Goal: Information Seeking & Learning: Learn about a topic

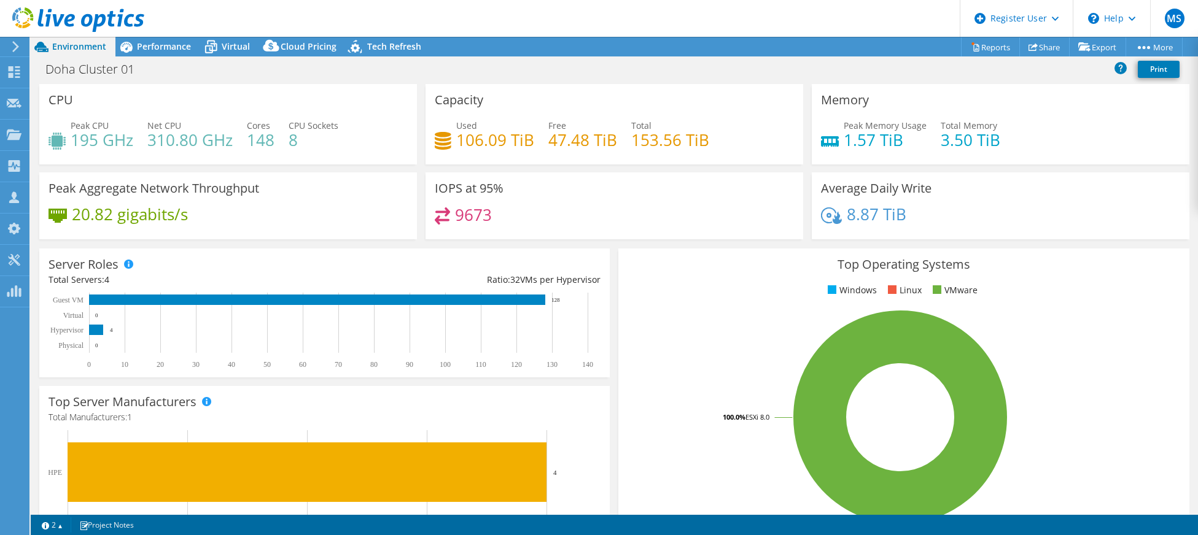
select select "USD"
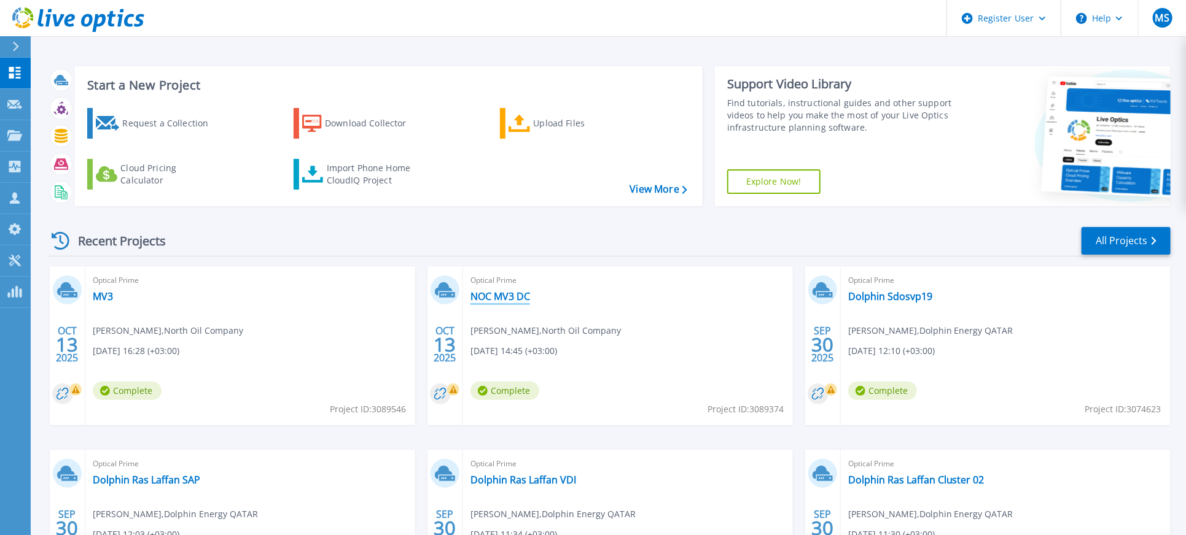
click at [498, 300] on link "NOC MV3 DC" at bounding box center [500, 296] width 60 height 12
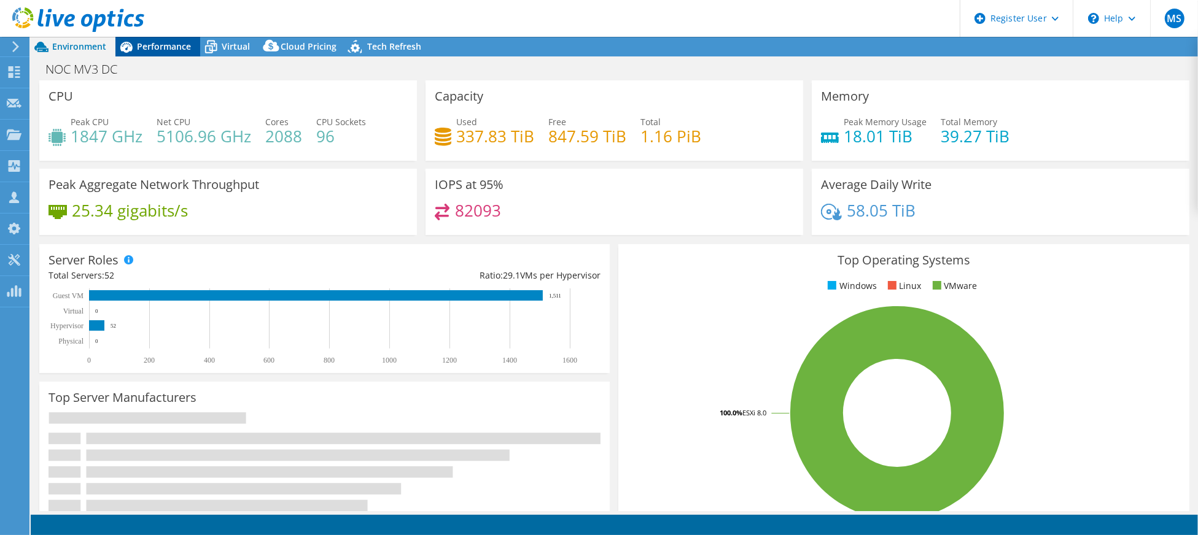
click at [159, 49] on span "Performance" at bounding box center [164, 47] width 54 height 12
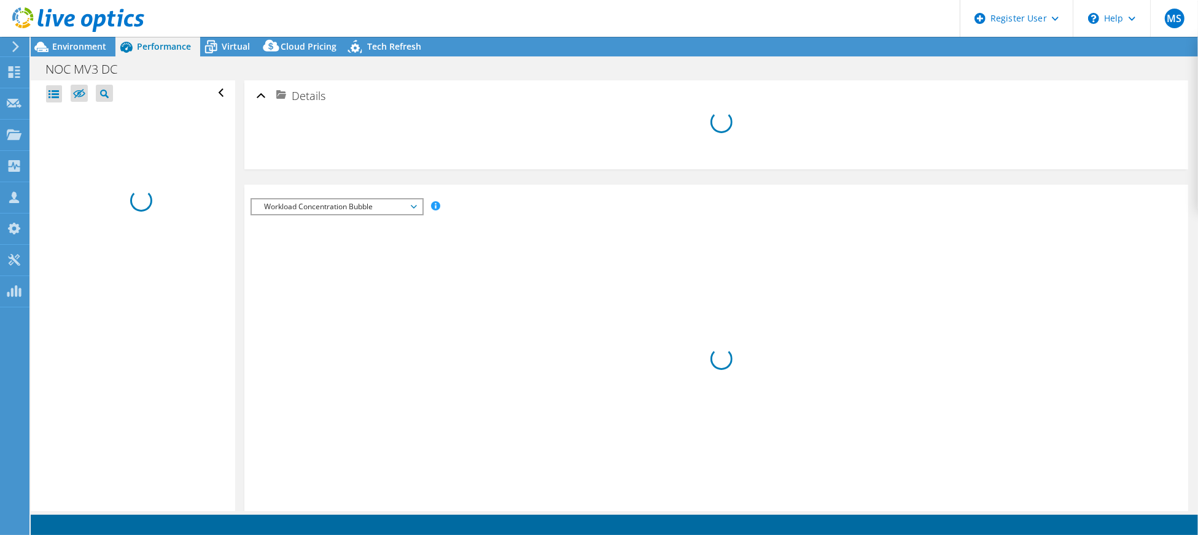
select select "USD"
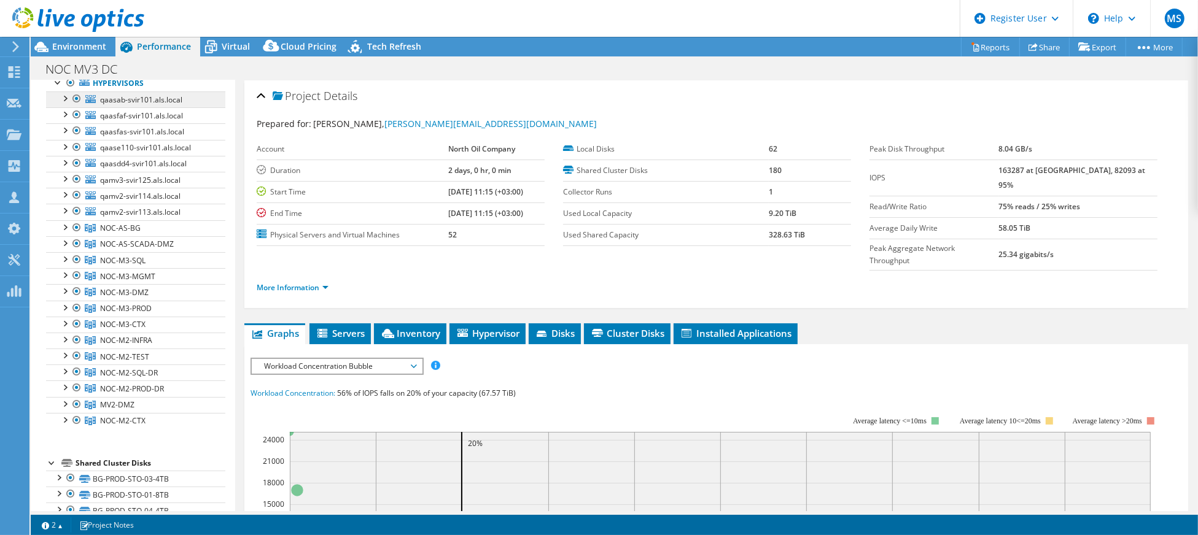
scroll to position [82, 0]
click at [65, 101] on div at bounding box center [64, 94] width 12 height 12
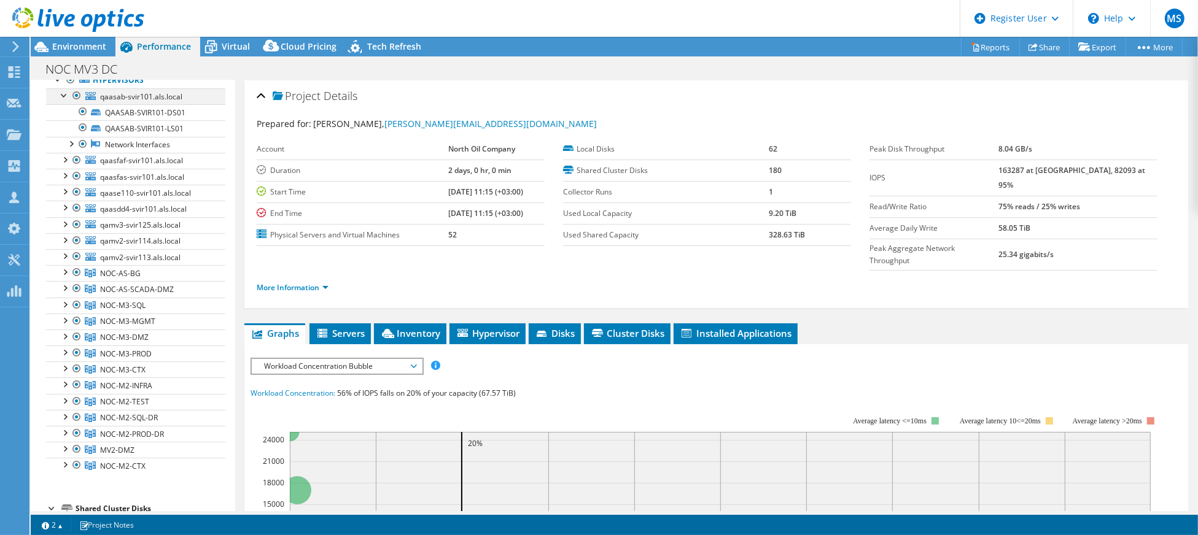
click at [65, 101] on div at bounding box center [64, 94] width 12 height 12
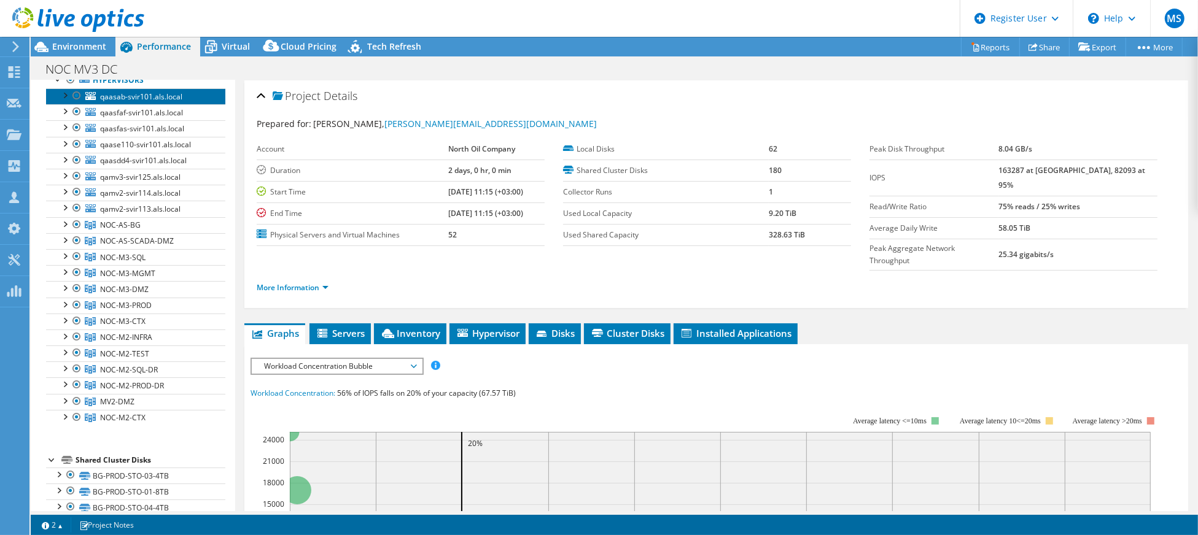
click at [134, 102] on span "qaasab-svir101.als.local" at bounding box center [141, 96] width 82 height 10
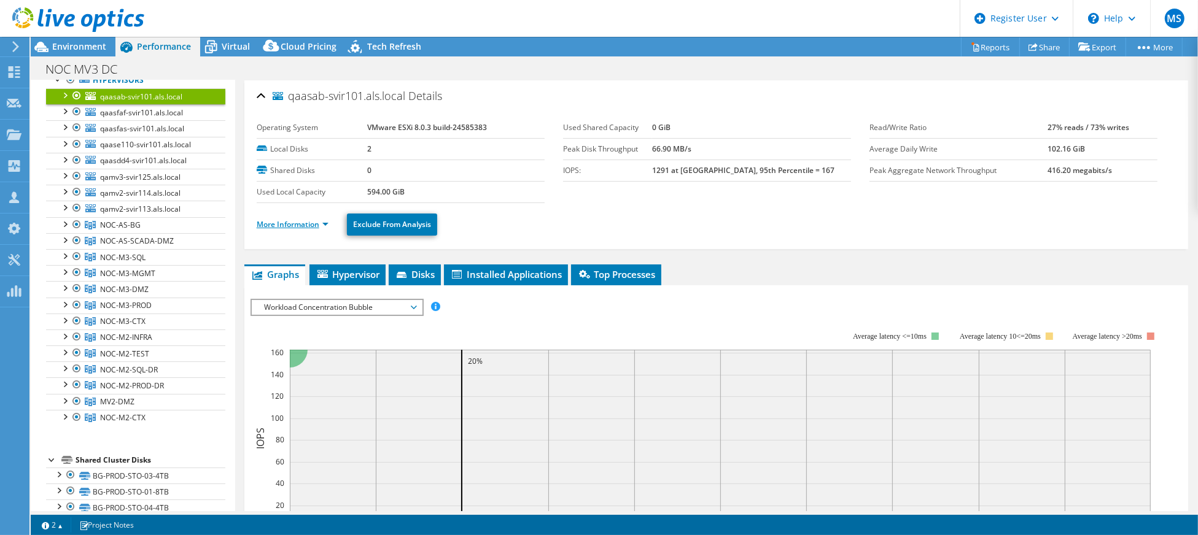
click at [321, 226] on link "More Information" at bounding box center [293, 224] width 72 height 10
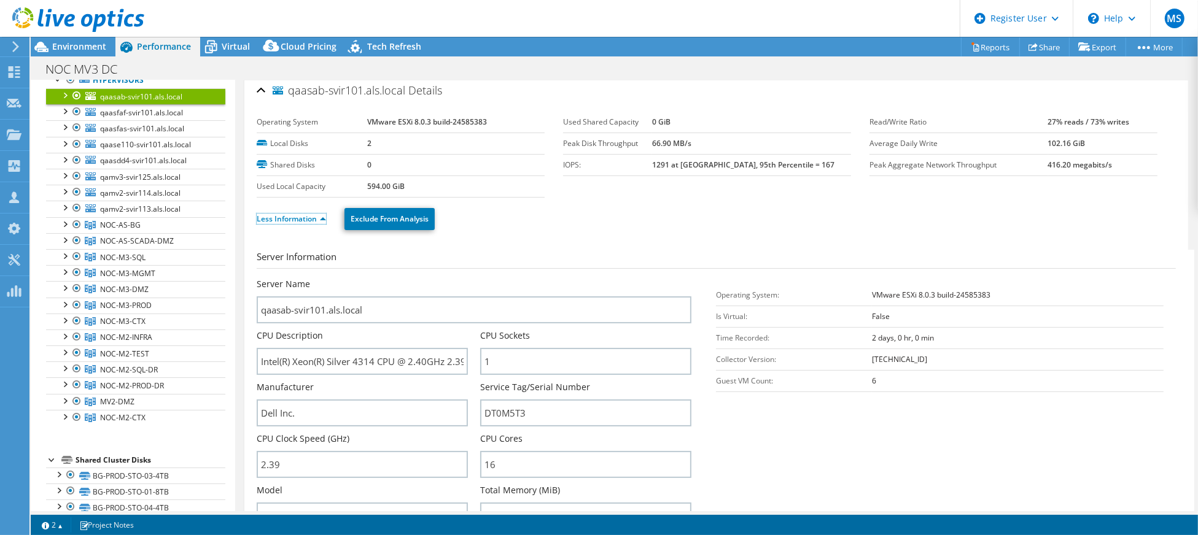
scroll to position [0, 0]
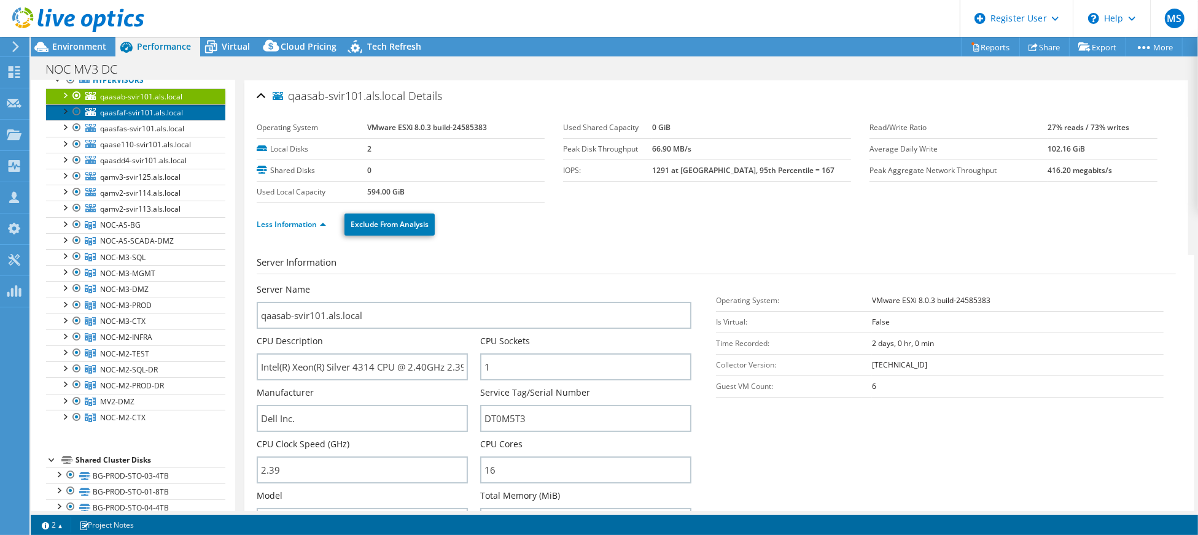
click at [112, 118] on span "qaasfaf-svir101.als.local" at bounding box center [141, 112] width 83 height 10
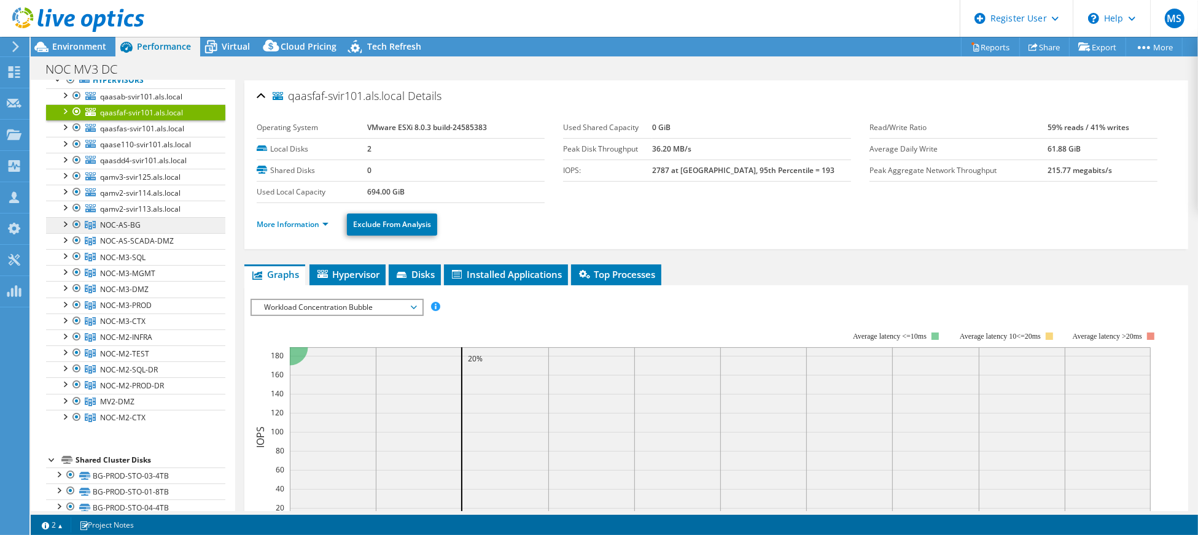
click at [131, 230] on span "NOC-AS-BG" at bounding box center [120, 225] width 41 height 10
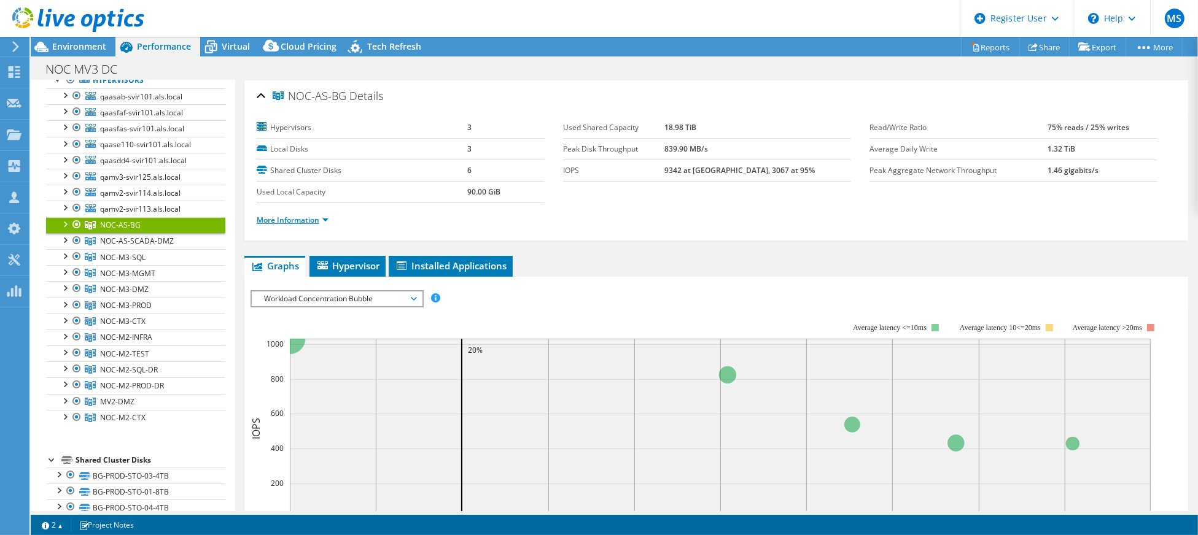
click at [295, 220] on link "More Information" at bounding box center [293, 220] width 72 height 10
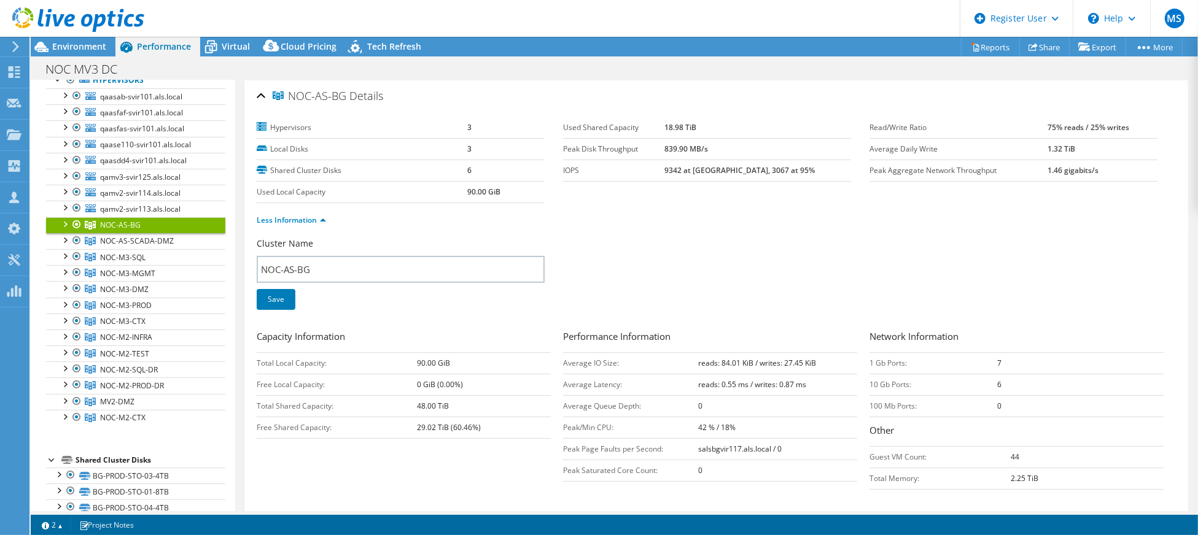
click at [63, 230] on div at bounding box center [64, 223] width 12 height 12
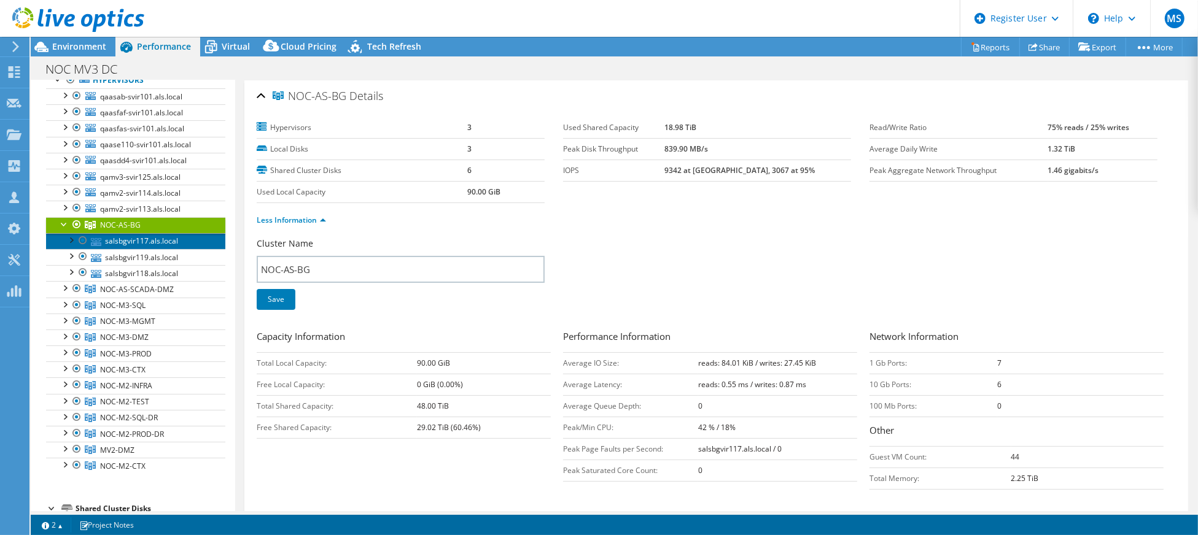
click at [147, 249] on link "salsbgvir117.als.local" at bounding box center [135, 241] width 179 height 16
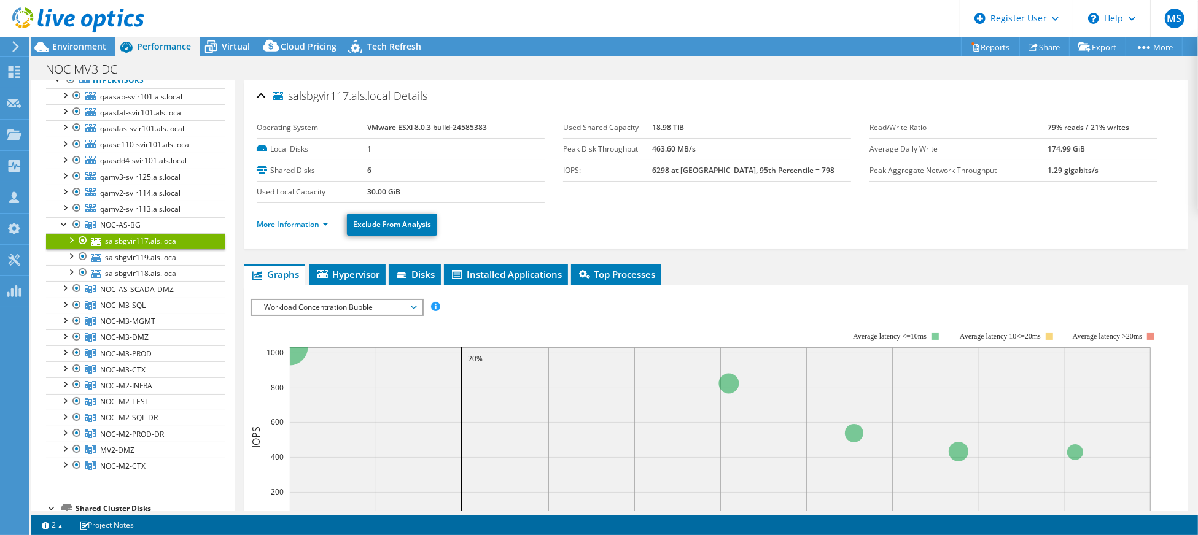
click at [297, 229] on li "More Information" at bounding box center [296, 225] width 79 height 14
click at [297, 224] on link "More Information" at bounding box center [293, 224] width 72 height 10
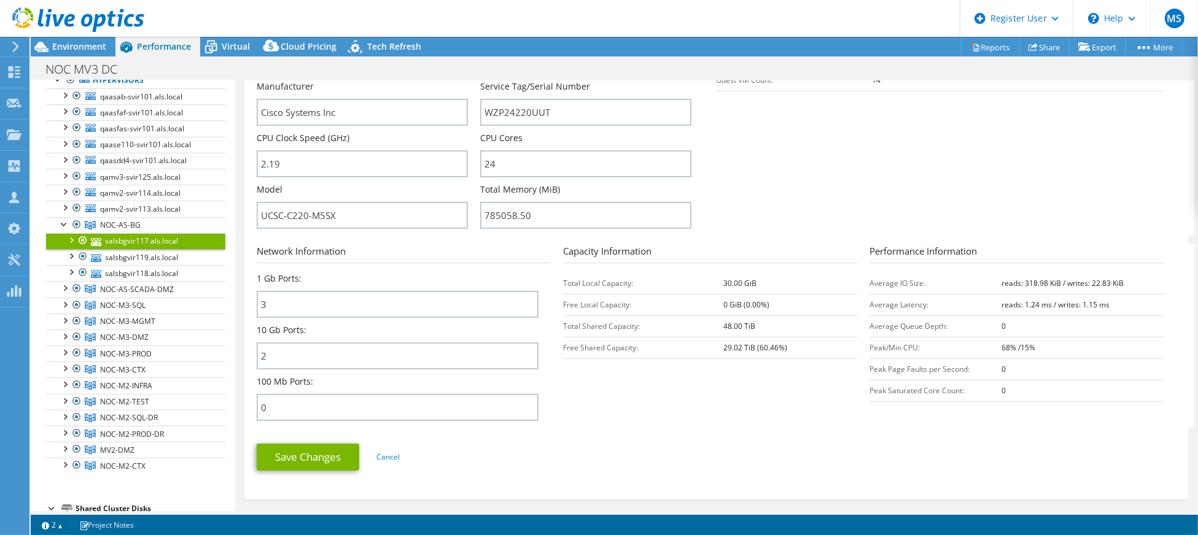
scroll to position [327, 0]
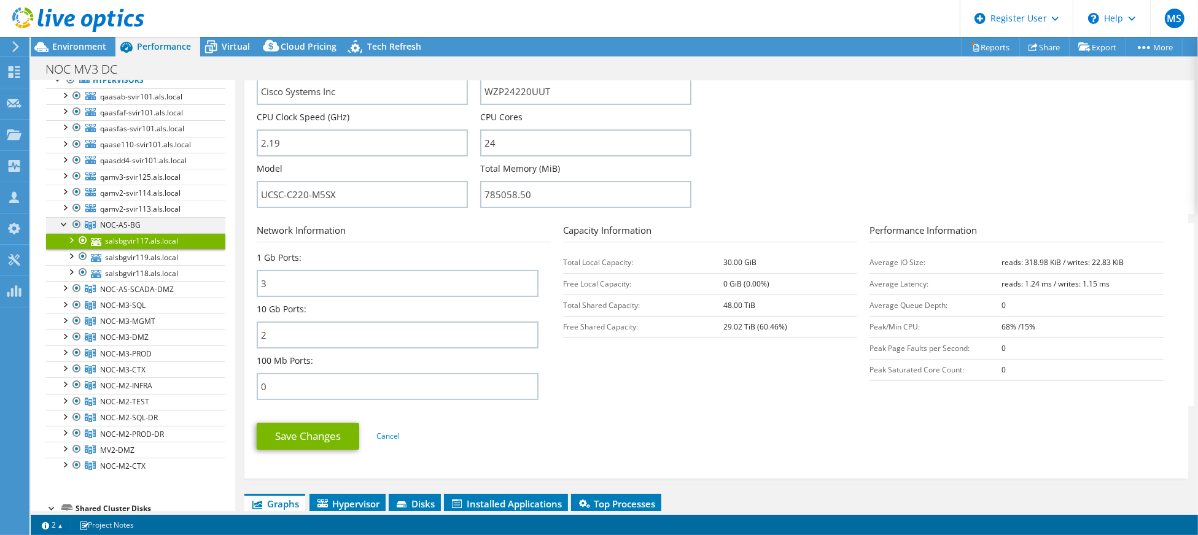
click at [61, 230] on div at bounding box center [64, 223] width 12 height 12
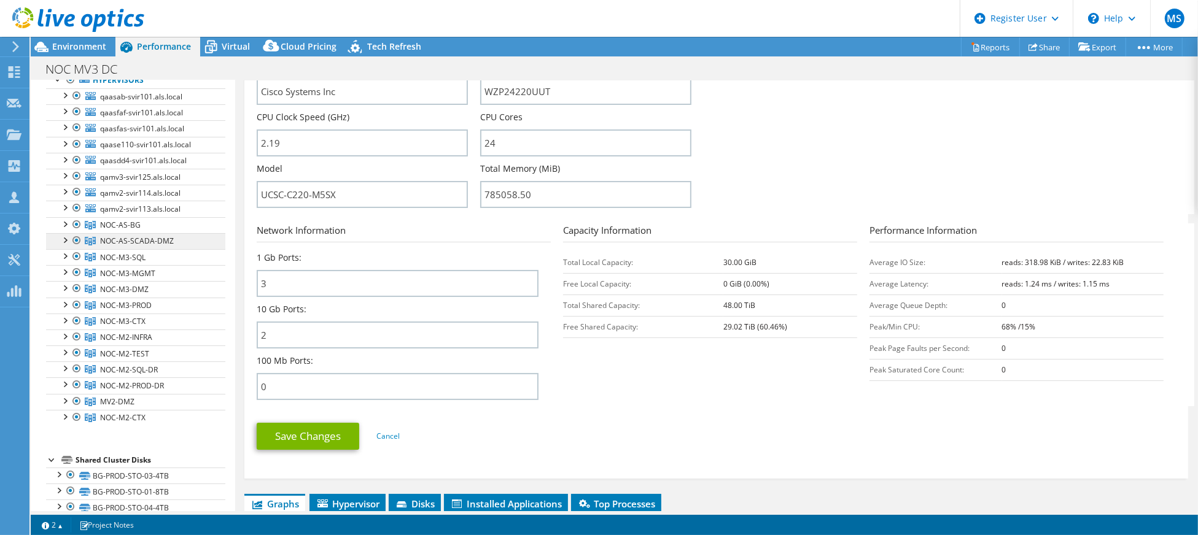
click at [102, 249] on link "NOC-AS-SCADA-DMZ" at bounding box center [135, 241] width 179 height 16
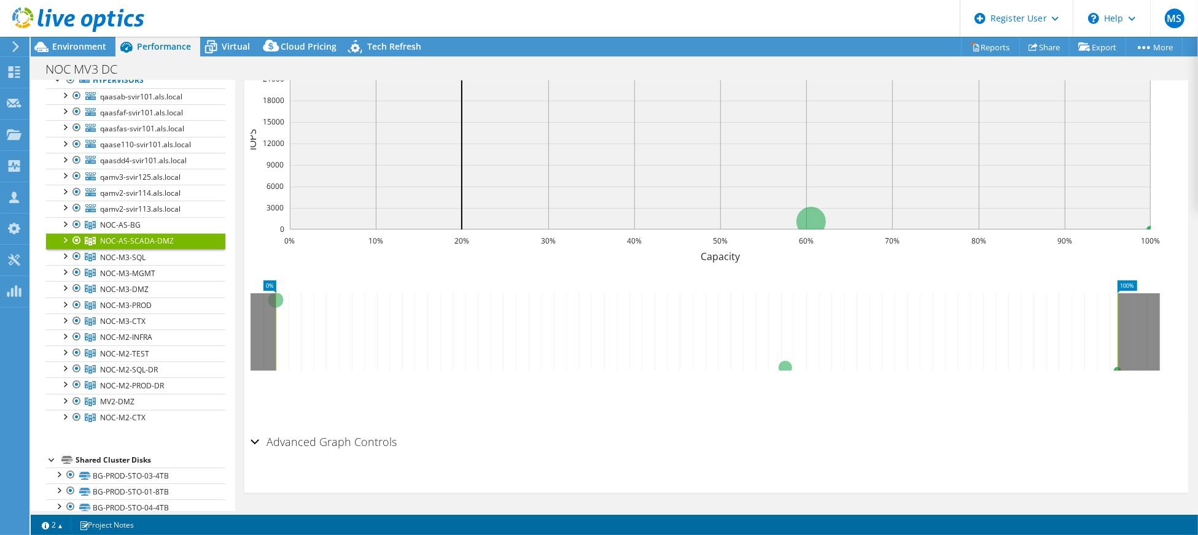
scroll to position [0, 0]
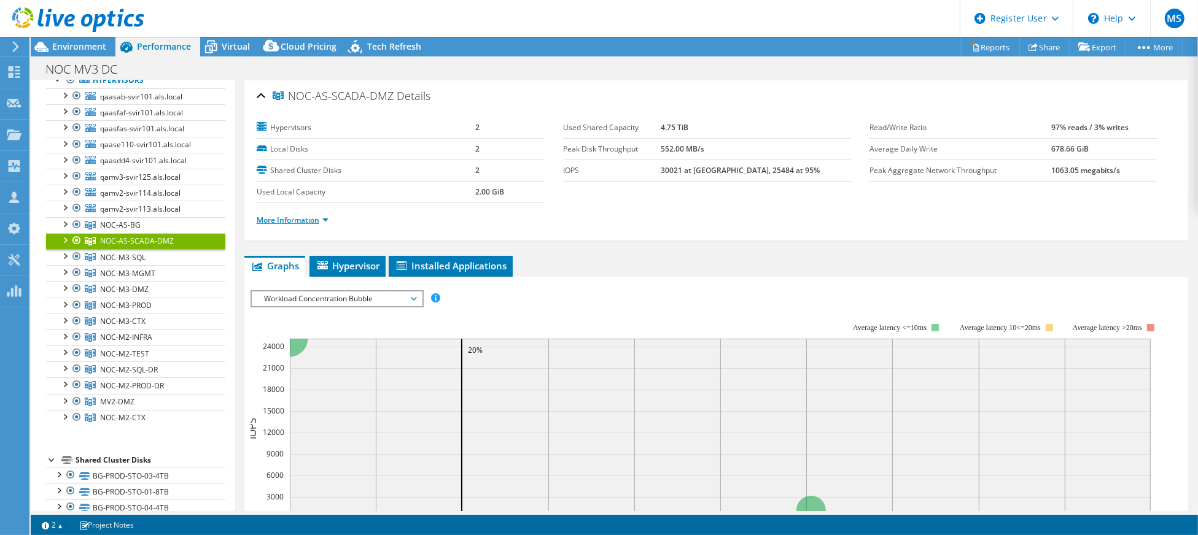
click at [297, 215] on link "More Information" at bounding box center [293, 220] width 72 height 10
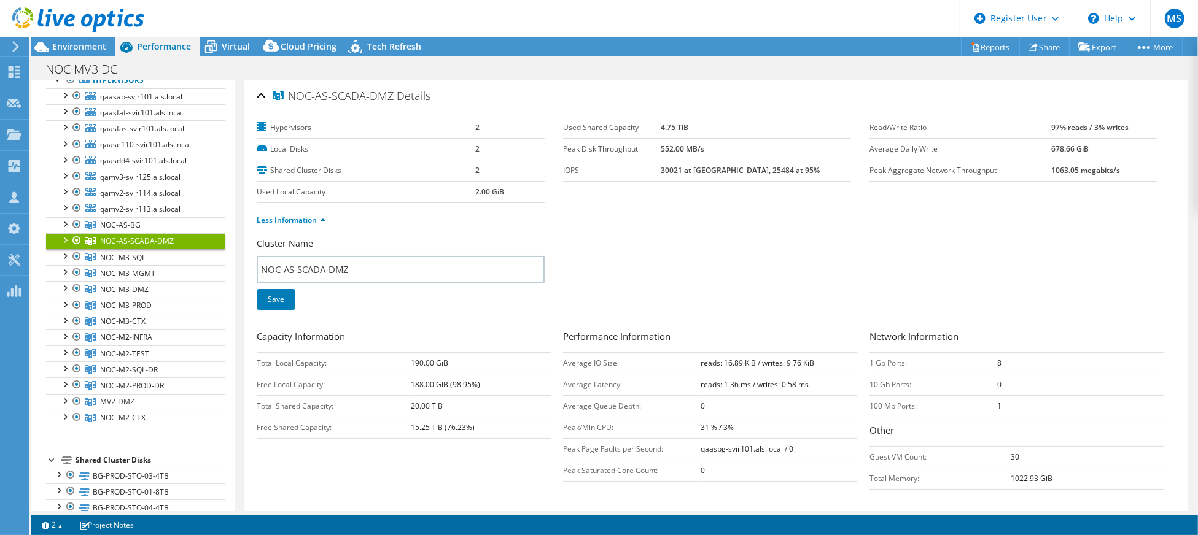
click at [66, 246] on div at bounding box center [64, 239] width 12 height 12
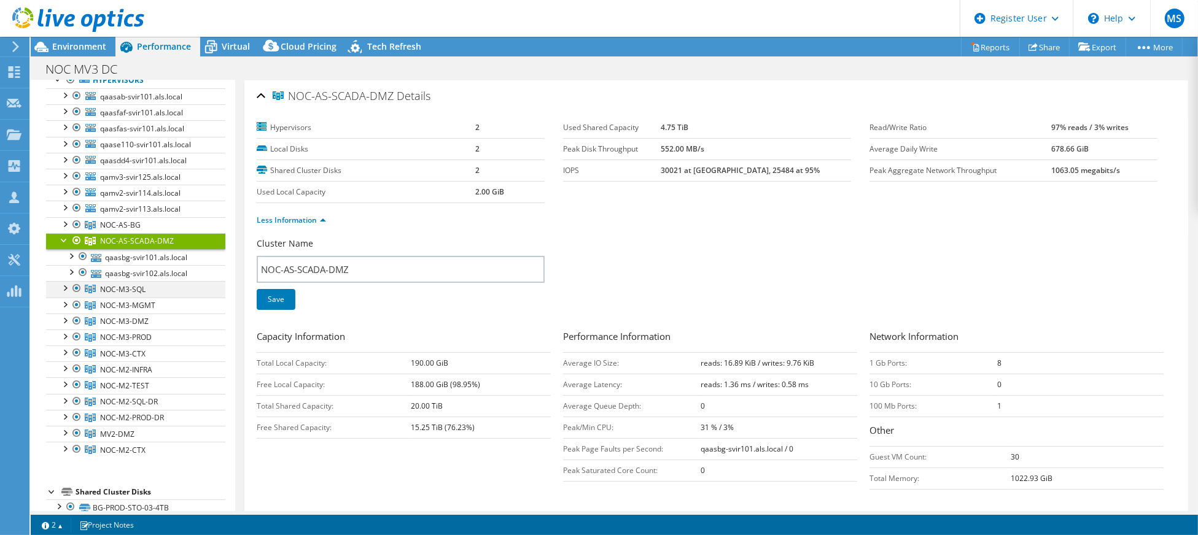
click at [63, 293] on div at bounding box center [64, 287] width 12 height 12
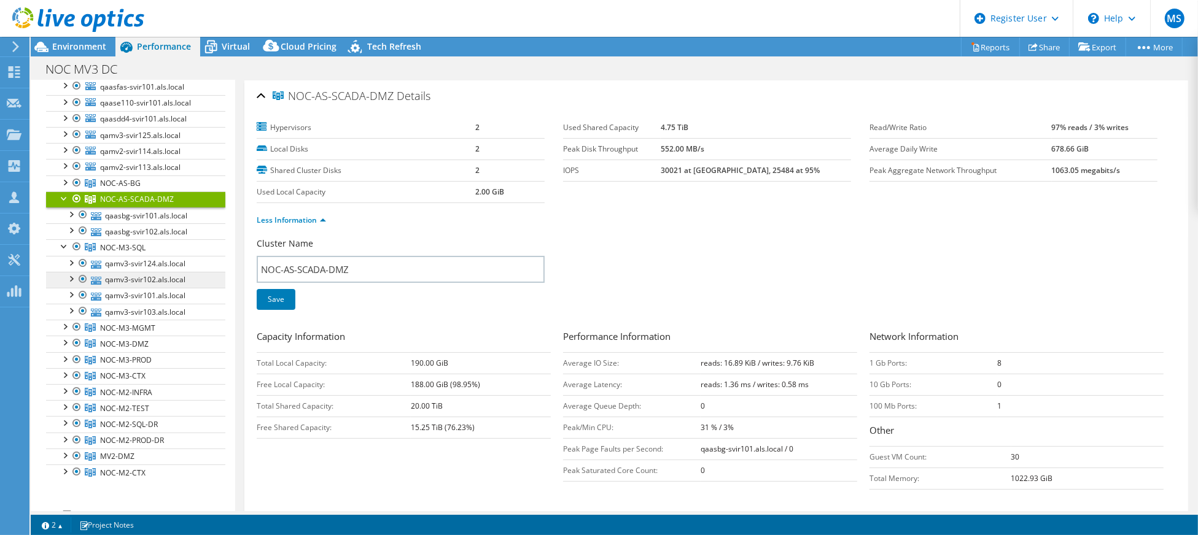
scroll to position [163, 0]
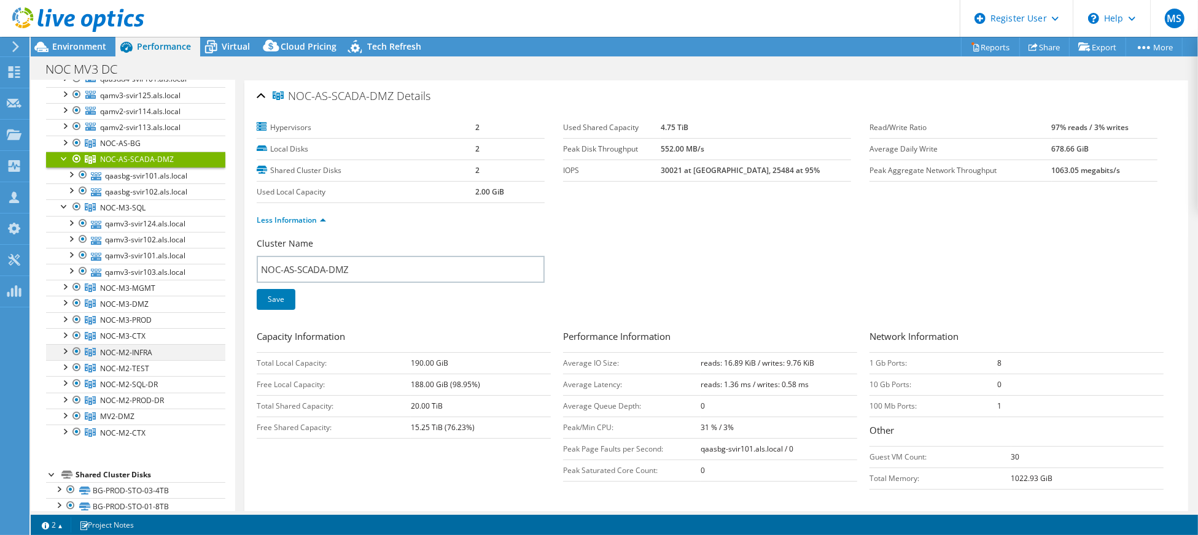
click at [66, 355] on div at bounding box center [64, 350] width 12 height 12
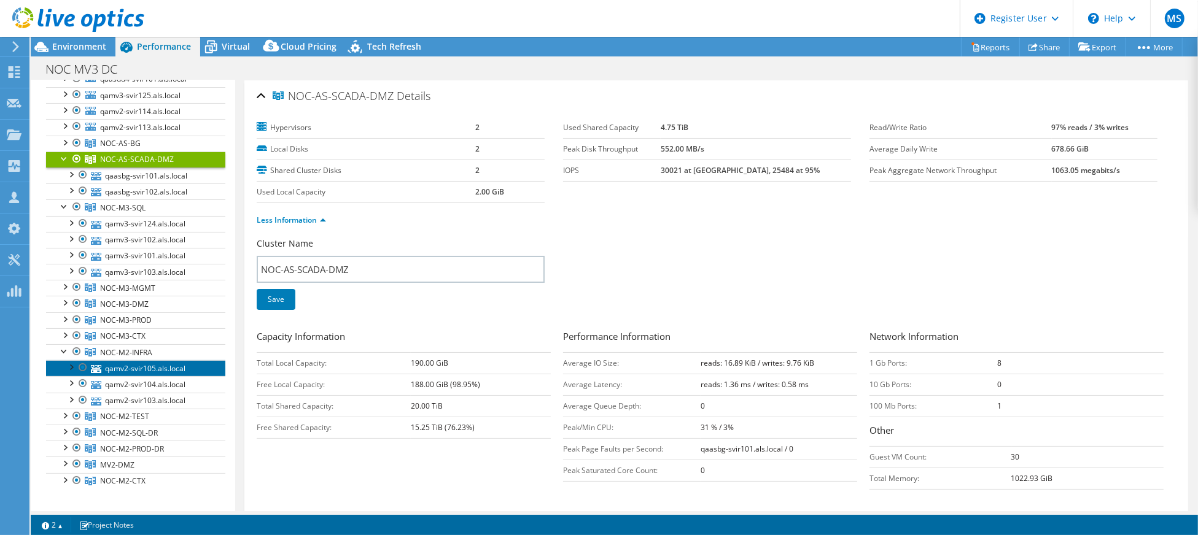
click at [158, 373] on link "qamv2-svir105.als.local" at bounding box center [135, 368] width 179 height 16
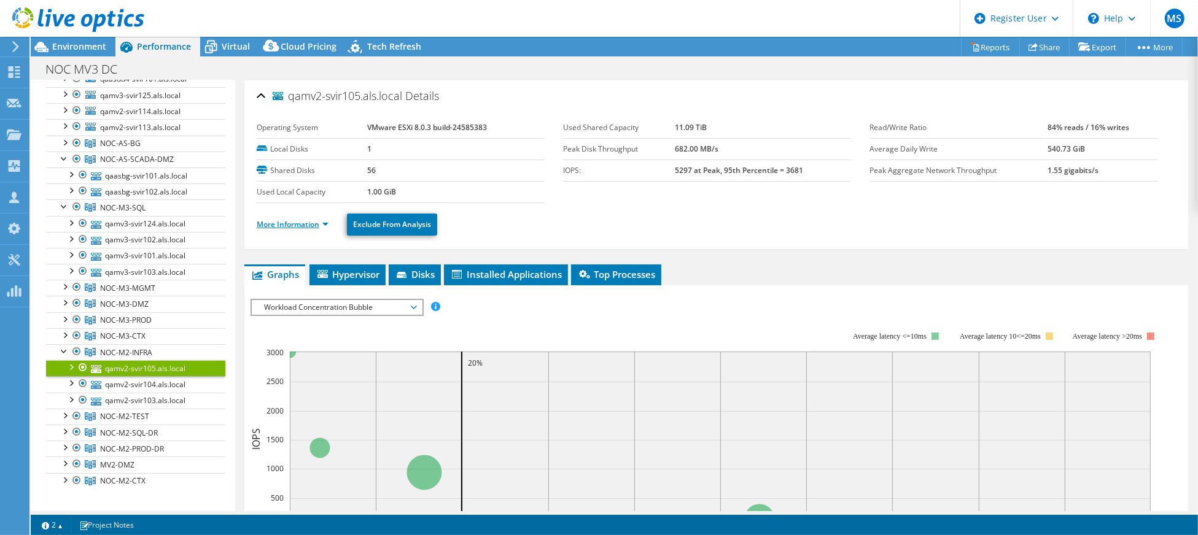
click at [278, 225] on link "More Information" at bounding box center [293, 224] width 72 height 10
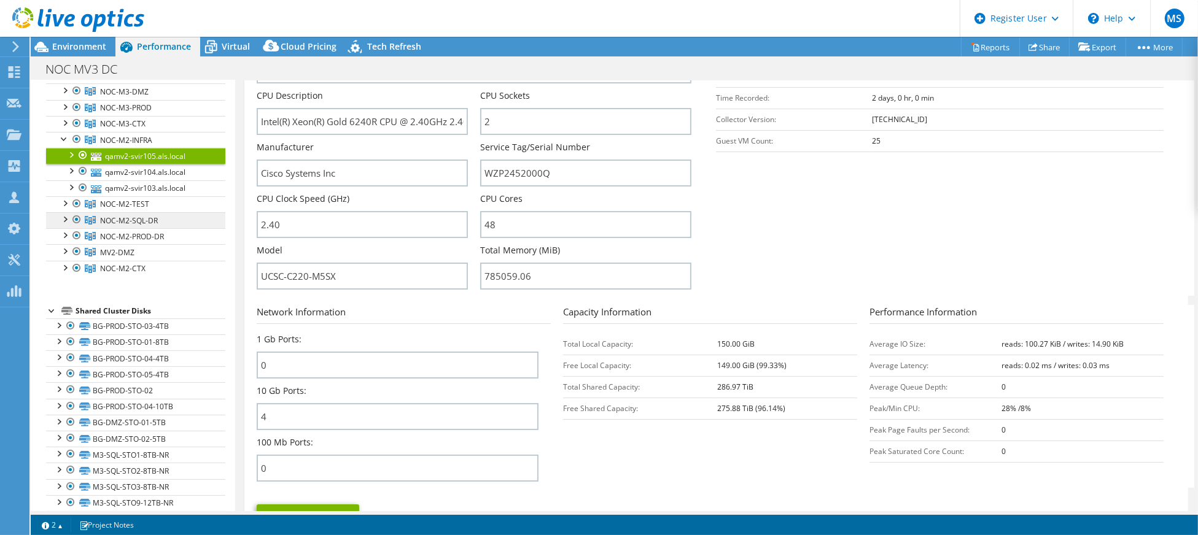
scroll to position [409, 0]
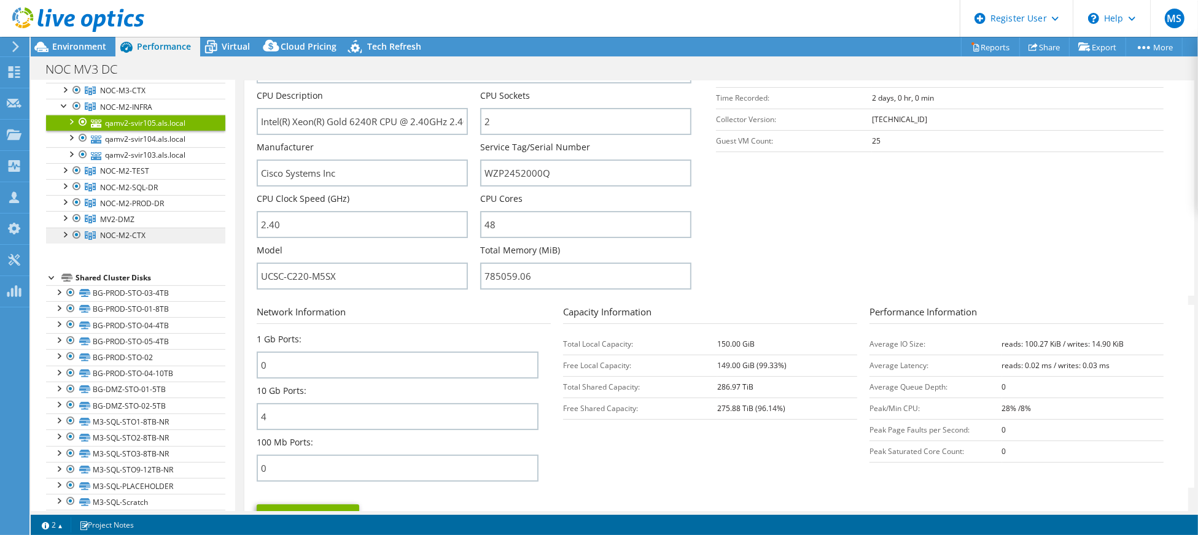
click at [127, 244] on link "NOC-M2-CTX" at bounding box center [135, 236] width 179 height 16
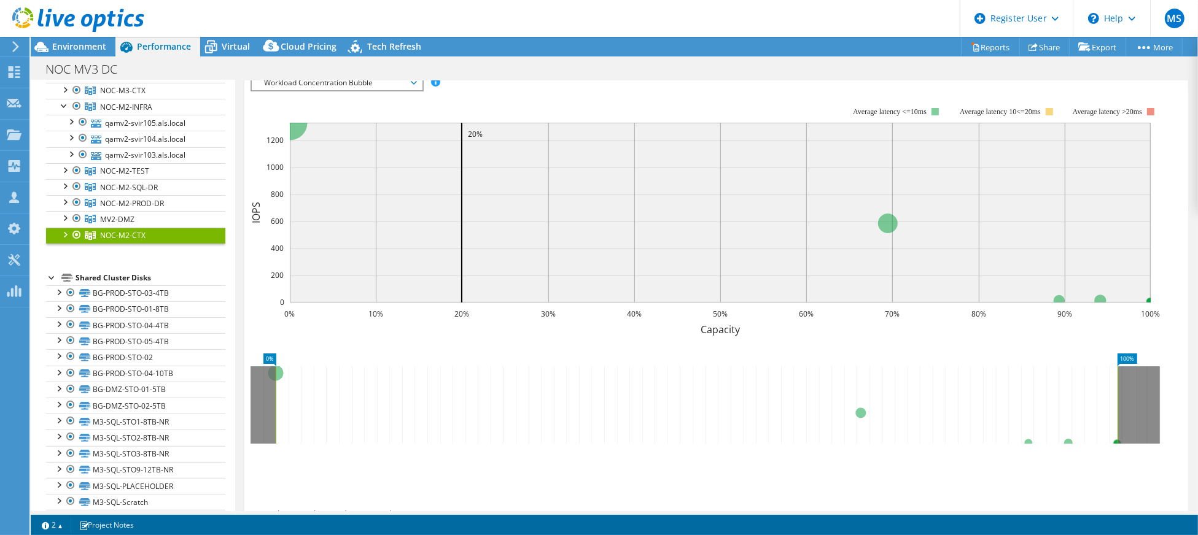
scroll to position [0, 0]
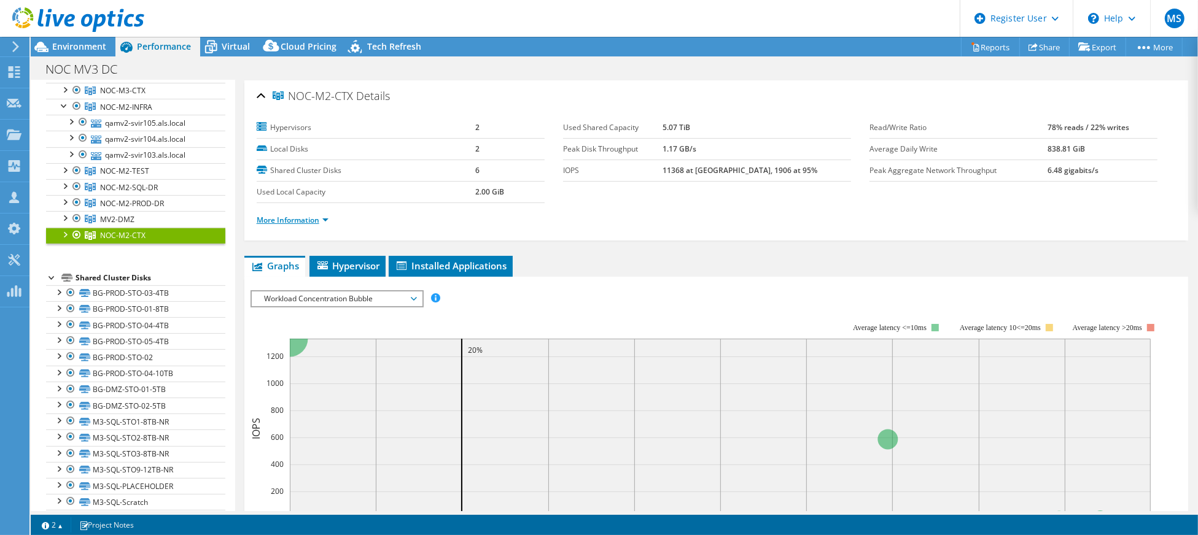
click at [296, 221] on link "More Information" at bounding box center [293, 220] width 72 height 10
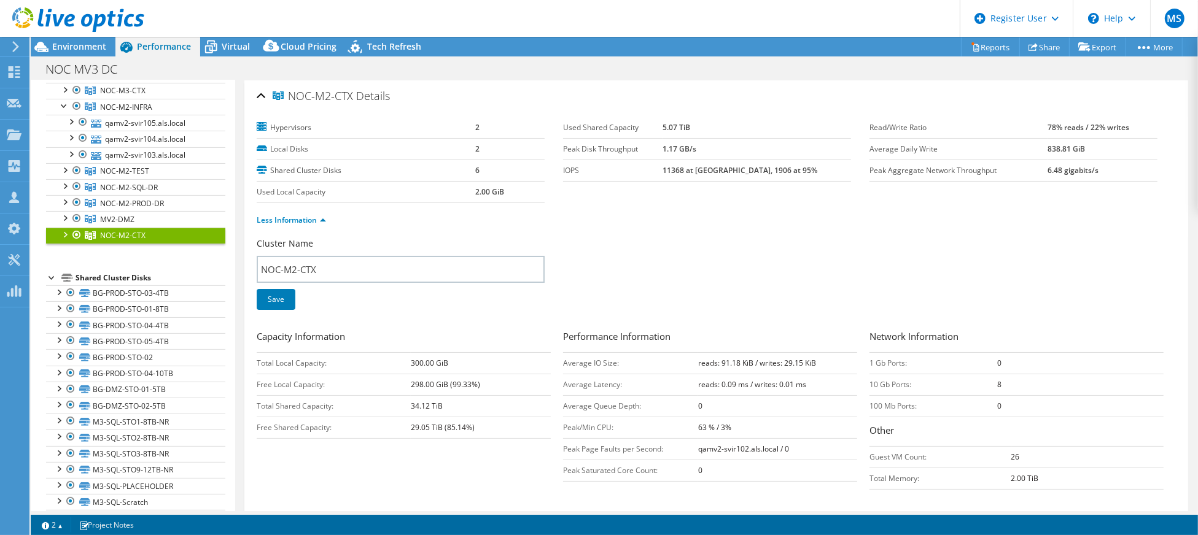
click at [64, 240] on div at bounding box center [64, 234] width 12 height 12
click at [63, 238] on div at bounding box center [64, 234] width 12 height 12
click at [62, 223] on div at bounding box center [64, 217] width 12 height 12
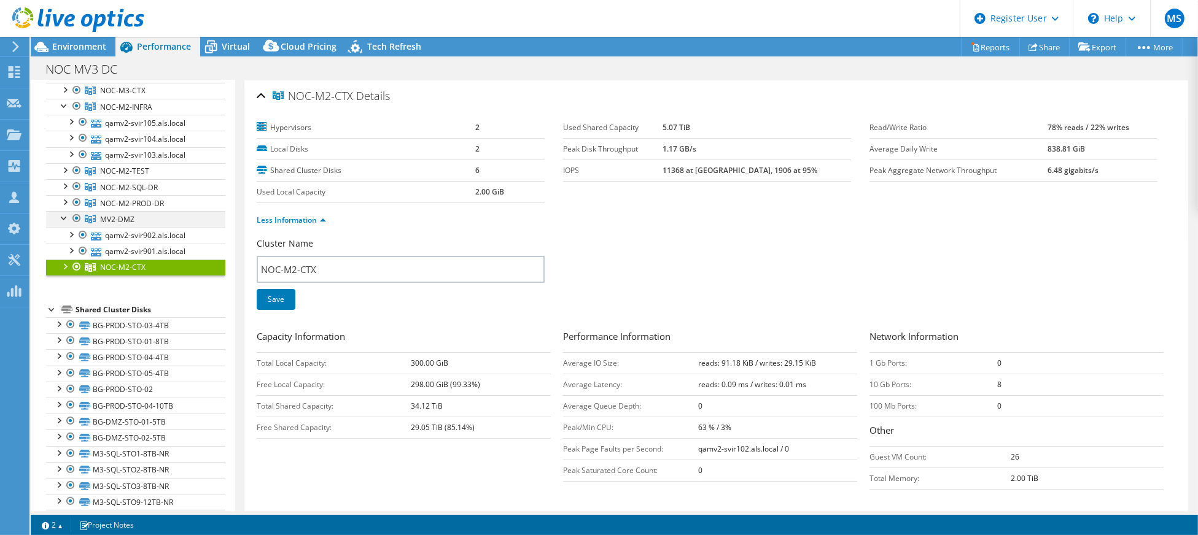
click at [62, 223] on div at bounding box center [64, 217] width 12 height 12
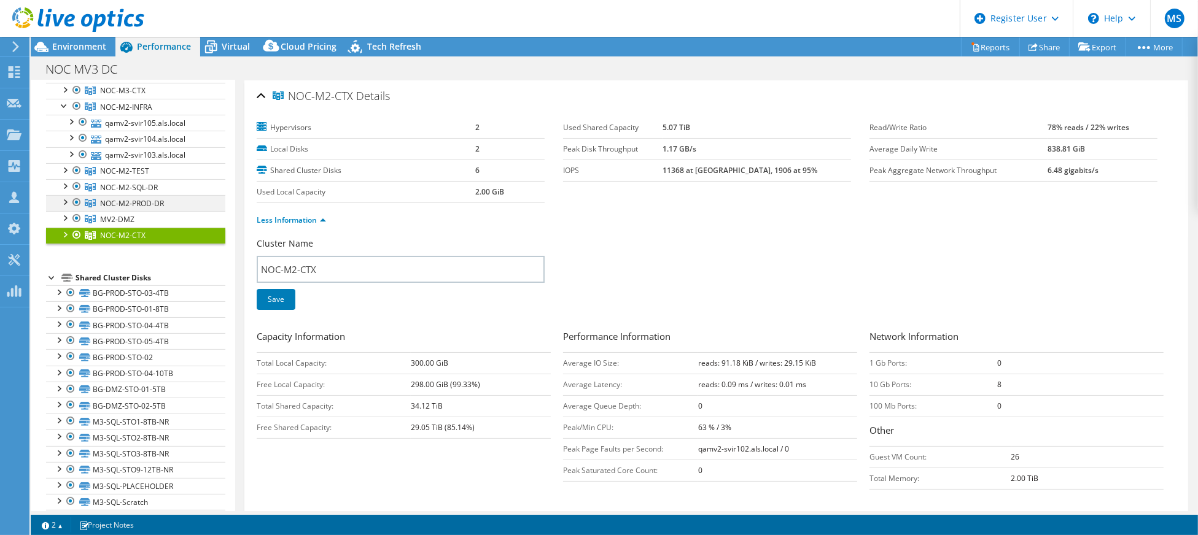
click at [64, 205] on div at bounding box center [64, 201] width 12 height 12
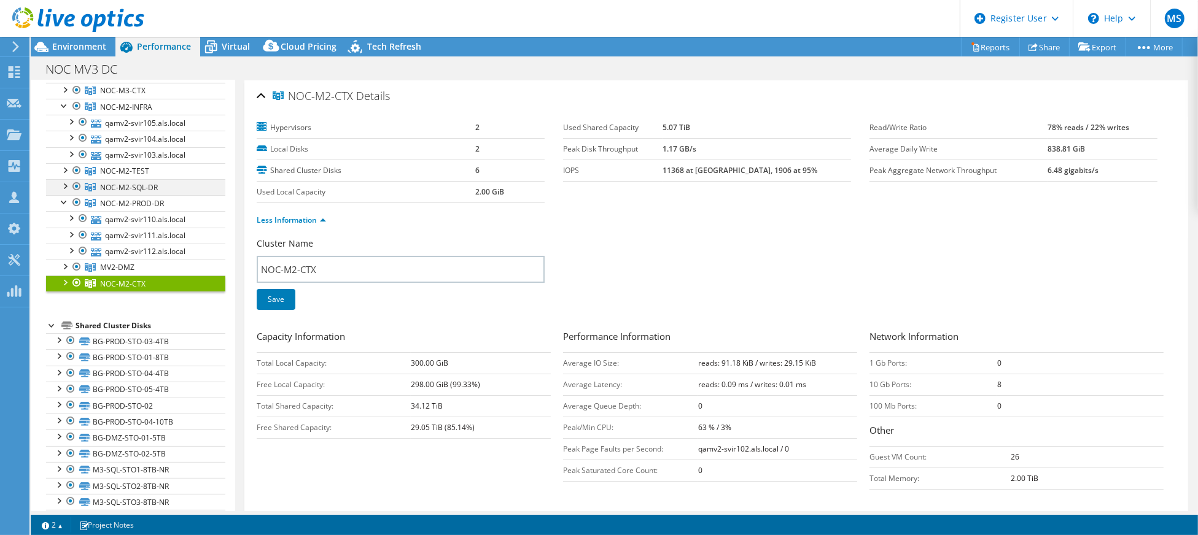
click at [63, 190] on div at bounding box center [64, 185] width 12 height 12
